Goal: Task Accomplishment & Management: Complete application form

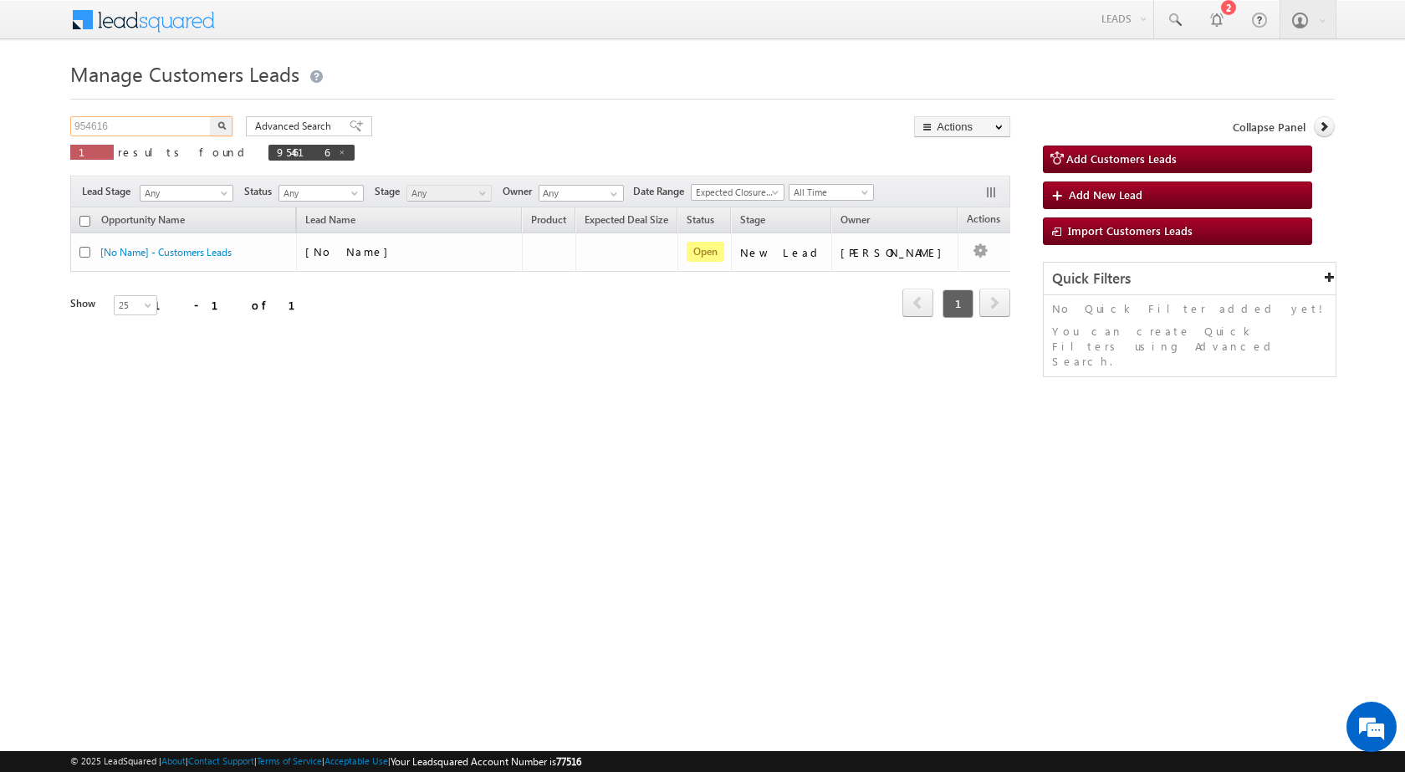
click at [94, 120] on input "954616" at bounding box center [141, 126] width 143 height 20
paste input "38248"
type input "938248"
click at [211, 116] on button "button" at bounding box center [222, 126] width 22 height 20
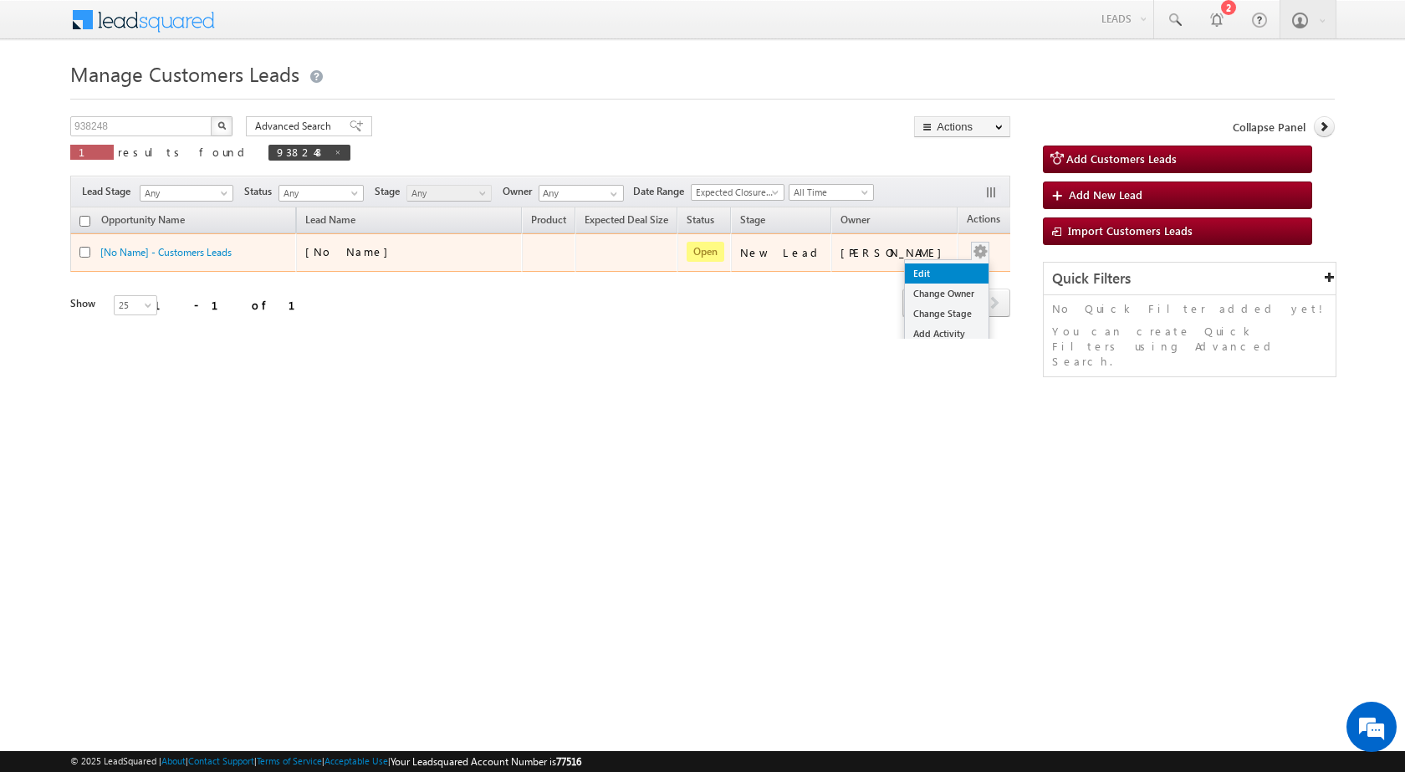
click at [929, 264] on link "Edit" at bounding box center [947, 274] width 84 height 20
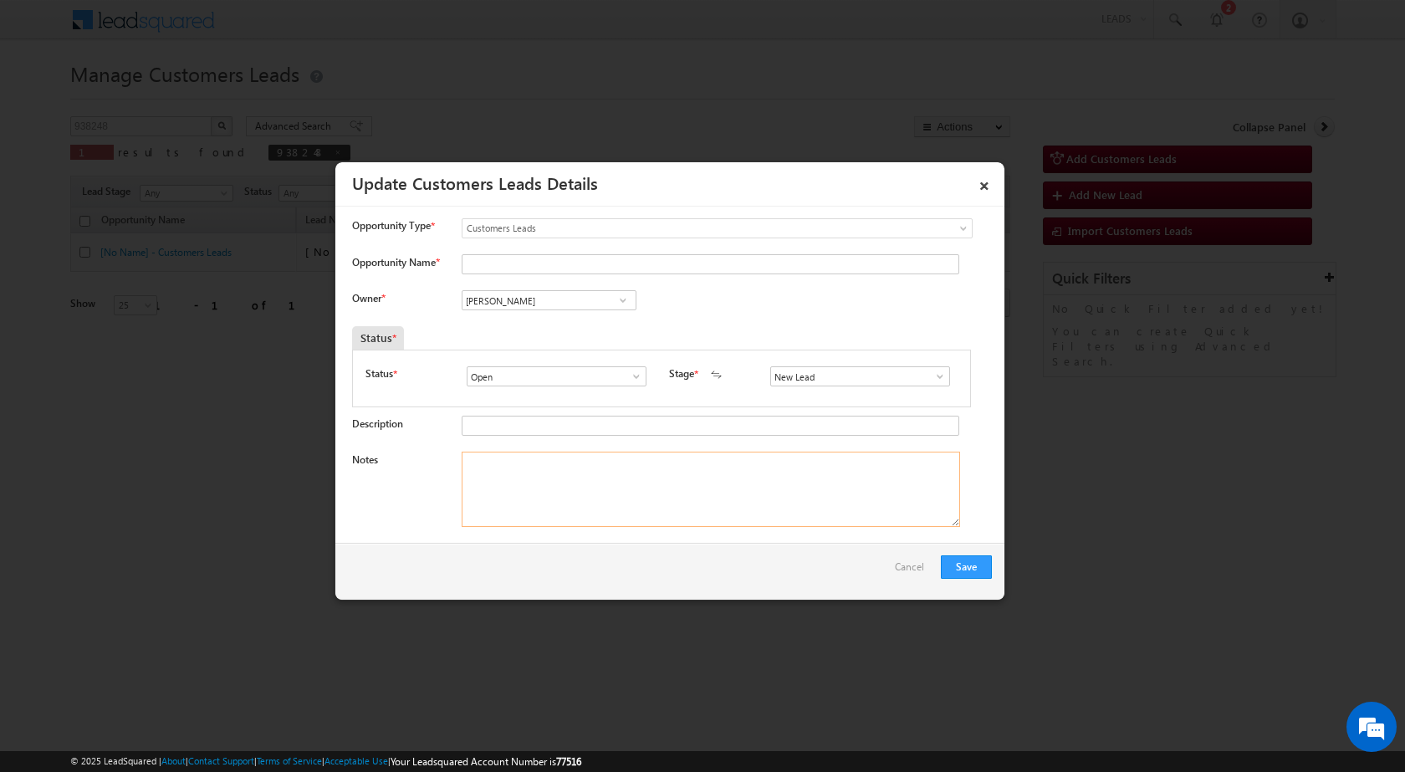
click at [677, 480] on textarea "Notes" at bounding box center [711, 489] width 499 height 75
paste textarea "938248 / [PERSON_NAME] / 7073081669 / BT + TOPUP - PIRAMAL FINANCE - 13 % - 6 Y…"
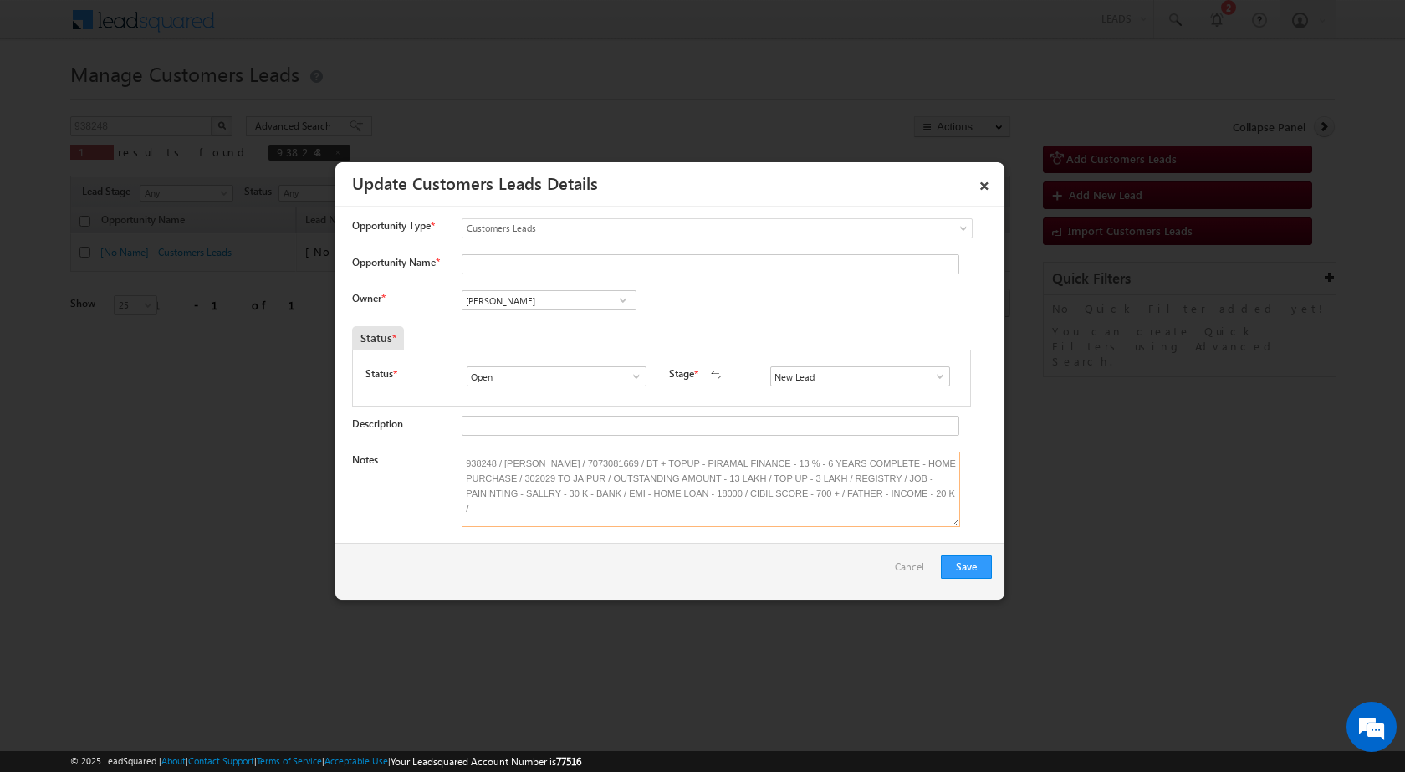
type textarea "938248 / [PERSON_NAME] / 7073081669 / BT + TOPUP - PIRAMAL FINANCE - 13 % - 6 Y…"
click at [933, 377] on span at bounding box center [940, 376] width 17 height 13
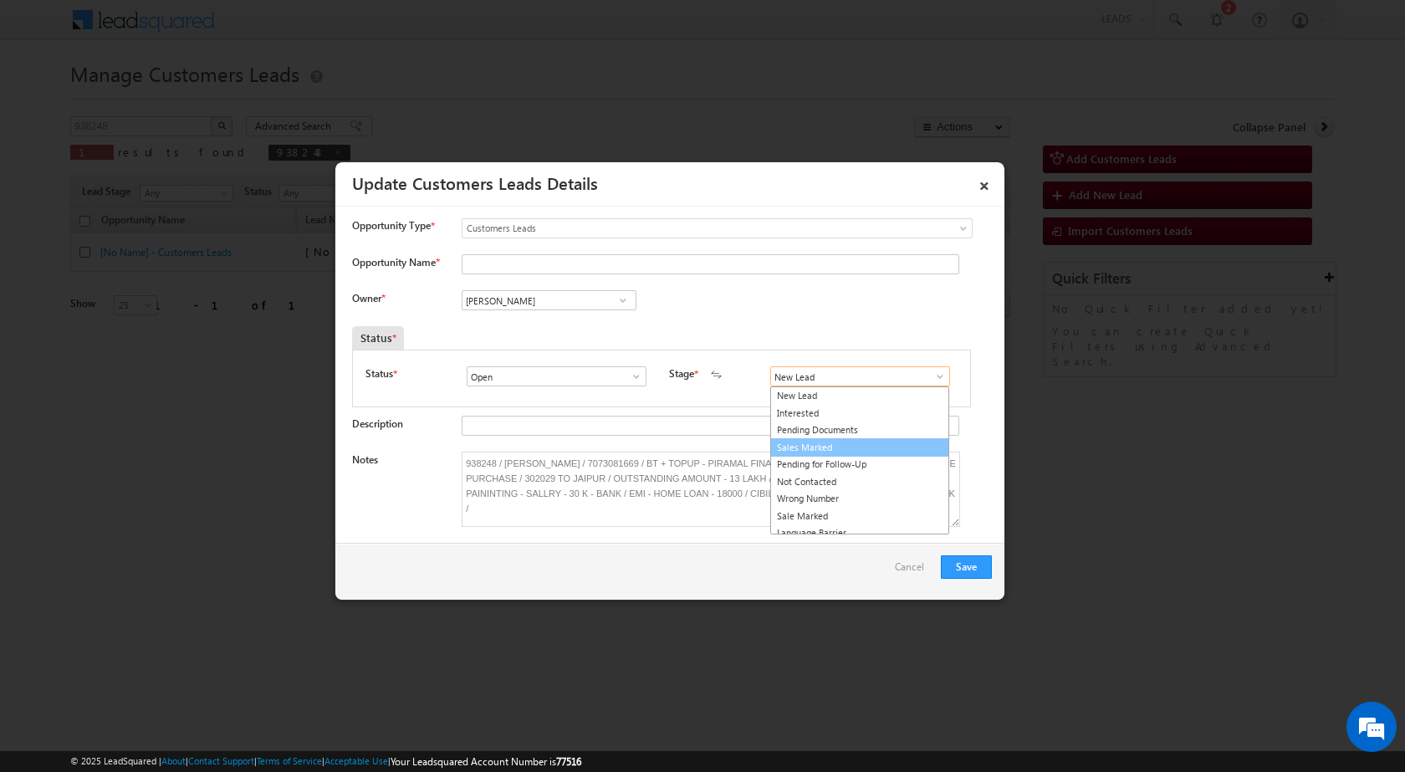
click at [859, 454] on link "Sales Marked" at bounding box center [859, 447] width 179 height 19
type input "Sales Marked"
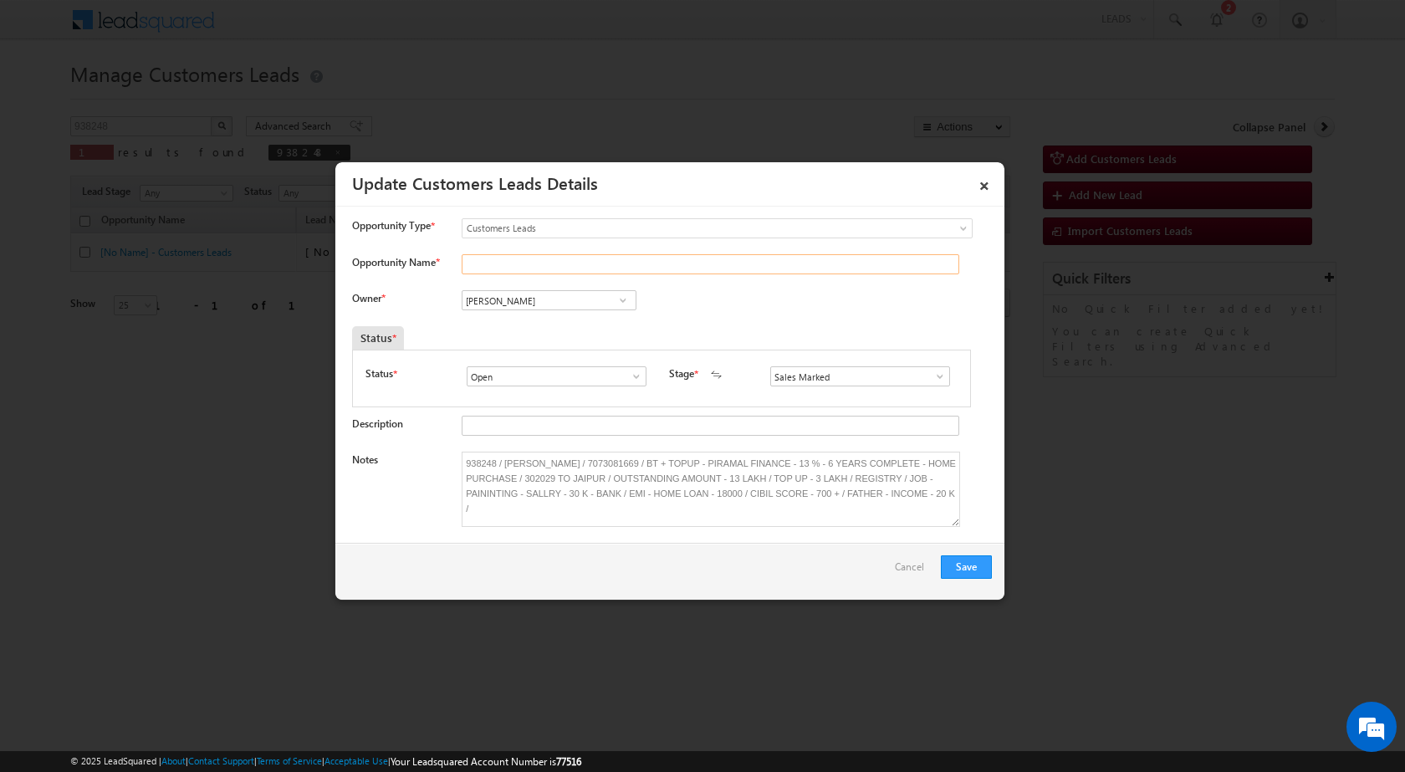
click at [522, 264] on input "Opportunity Name *" at bounding box center [711, 264] width 498 height 20
type input "[PERSON_NAME]"
click at [543, 294] on input "[PERSON_NAME]" at bounding box center [549, 300] width 175 height 20
paste input "[EMAIL_ADDRESS][PERSON_NAME][DOMAIN_NAME]"
type input "s"
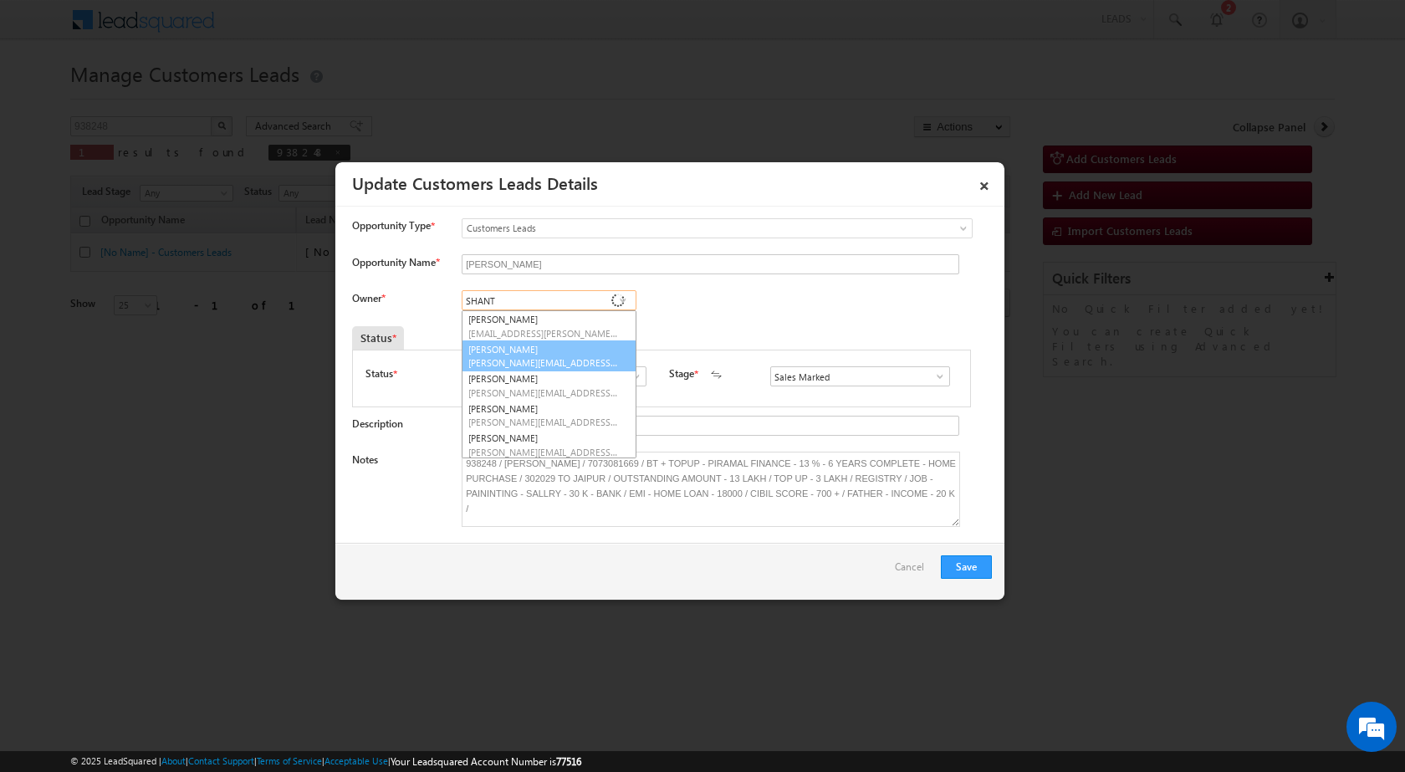
click at [555, 347] on link "[PERSON_NAME] [PERSON_NAME][EMAIL_ADDRESS][PERSON_NAME][DOMAIN_NAME]" at bounding box center [549, 356] width 175 height 32
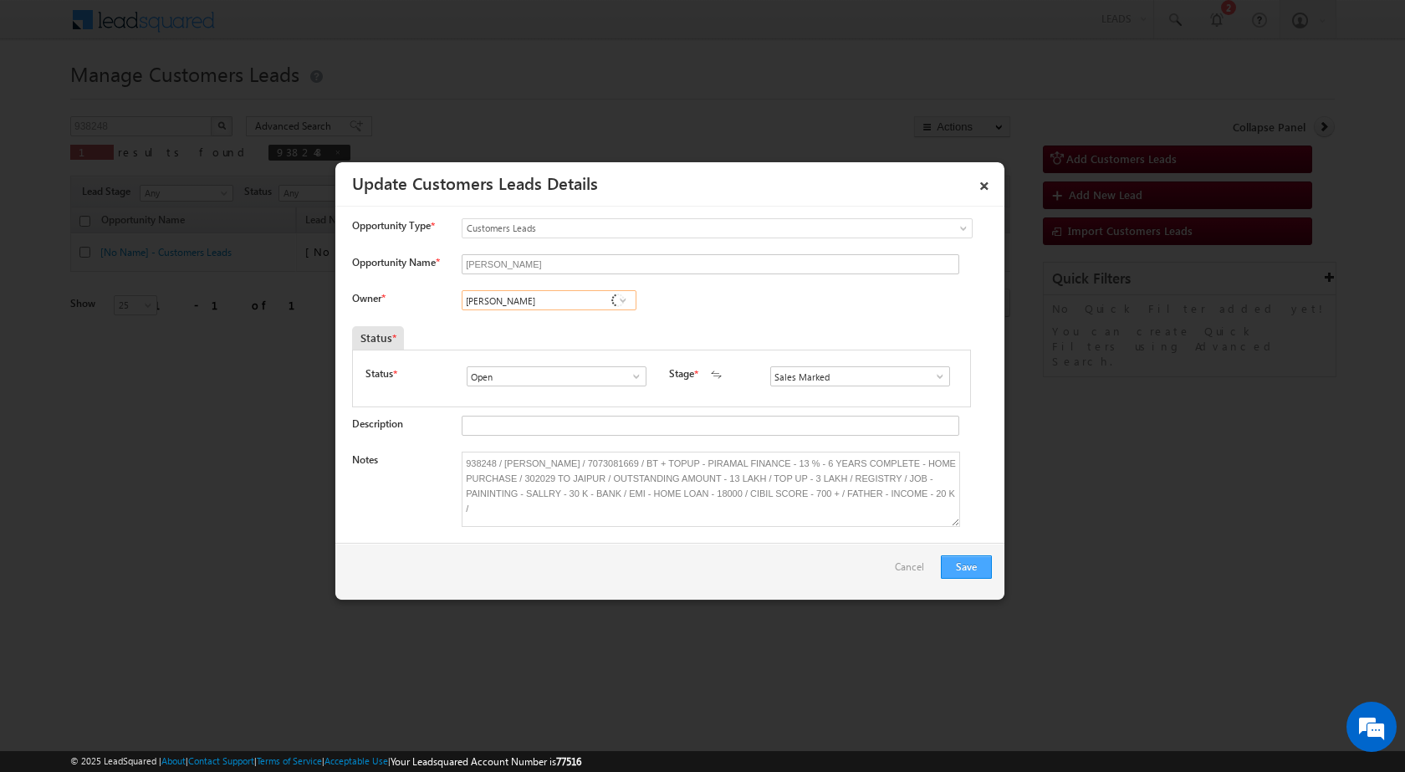
type input "[PERSON_NAME]"
click at [973, 570] on button "Save" at bounding box center [966, 566] width 51 height 23
